Goal: Find specific page/section: Find specific page/section

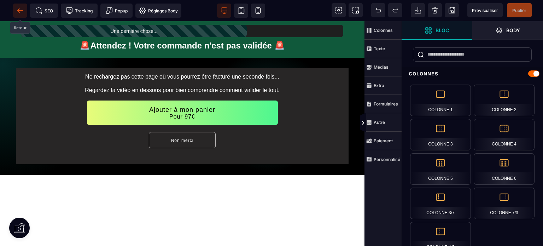
click at [23, 17] on span at bounding box center [20, 11] width 14 height 14
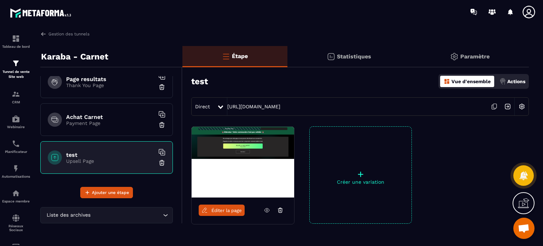
click at [215, 201] on div "Éditer la page" at bounding box center [242, 209] width 102 height 25
click at [222, 211] on span "Éditer la page" at bounding box center [226, 209] width 30 height 5
